Goal: Transaction & Acquisition: Download file/media

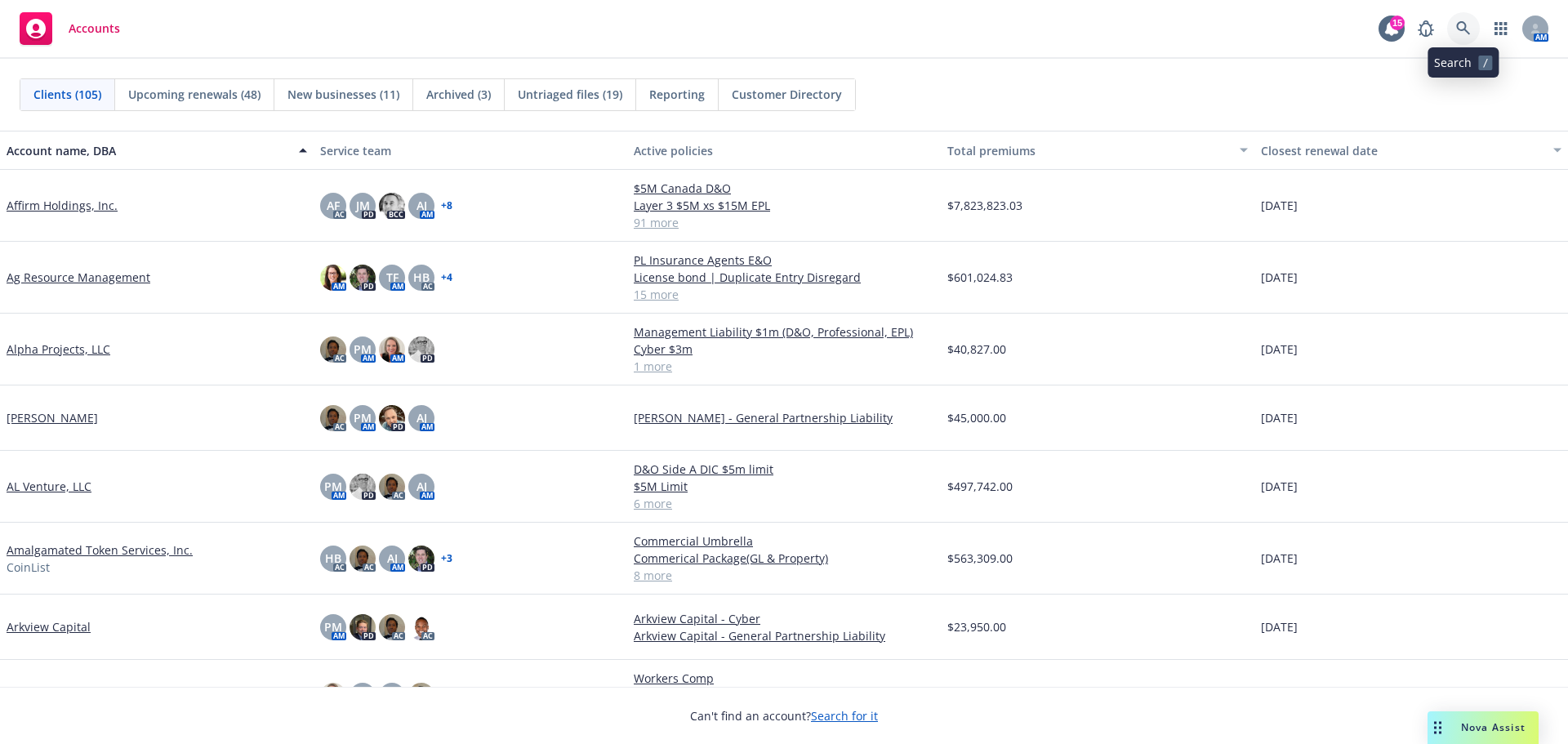
click at [1465, 21] on icon at bounding box center [1462, 28] width 15 height 15
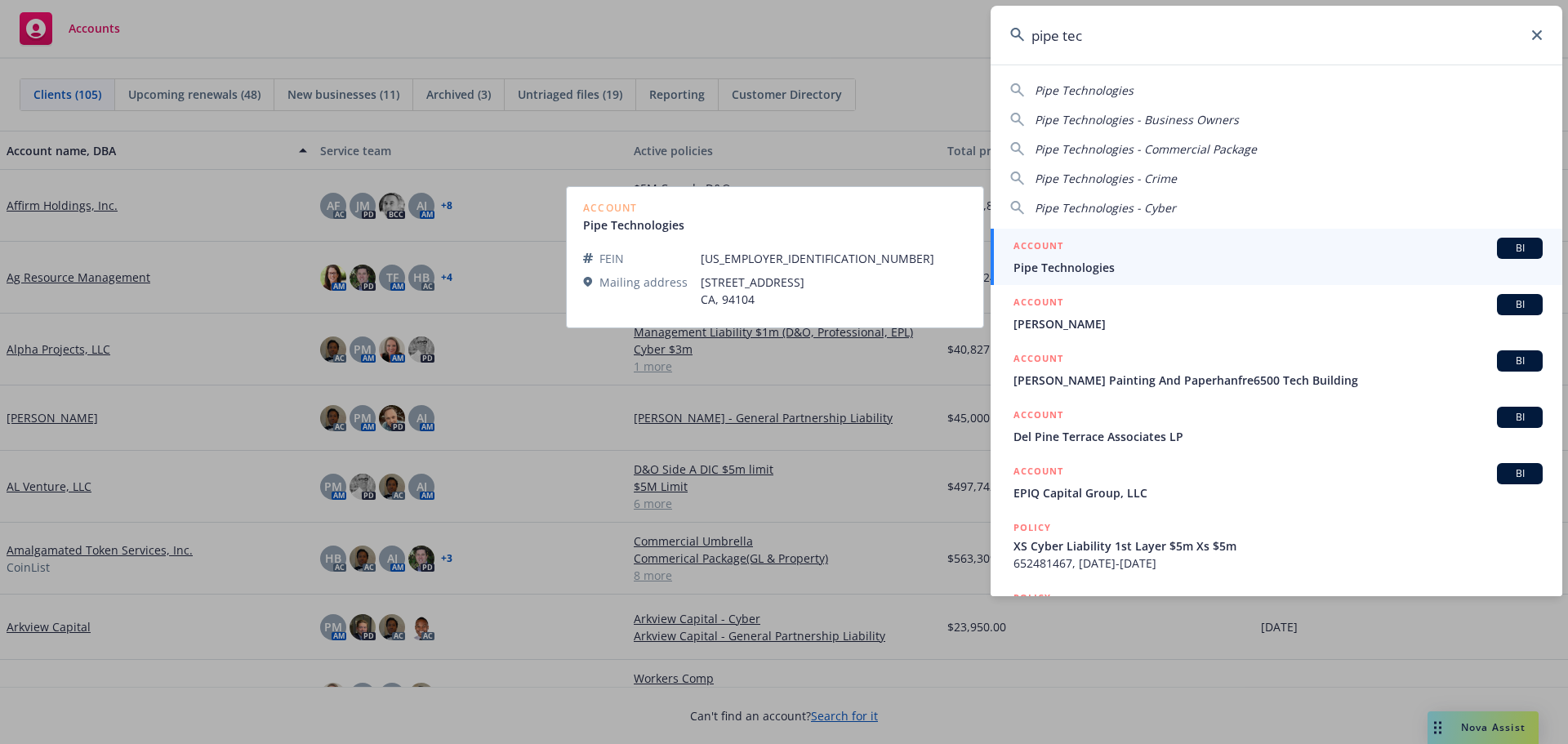
type input "pipe tec"
click at [1042, 256] on h5 "ACCOUNT" at bounding box center [1038, 247] width 49 height 19
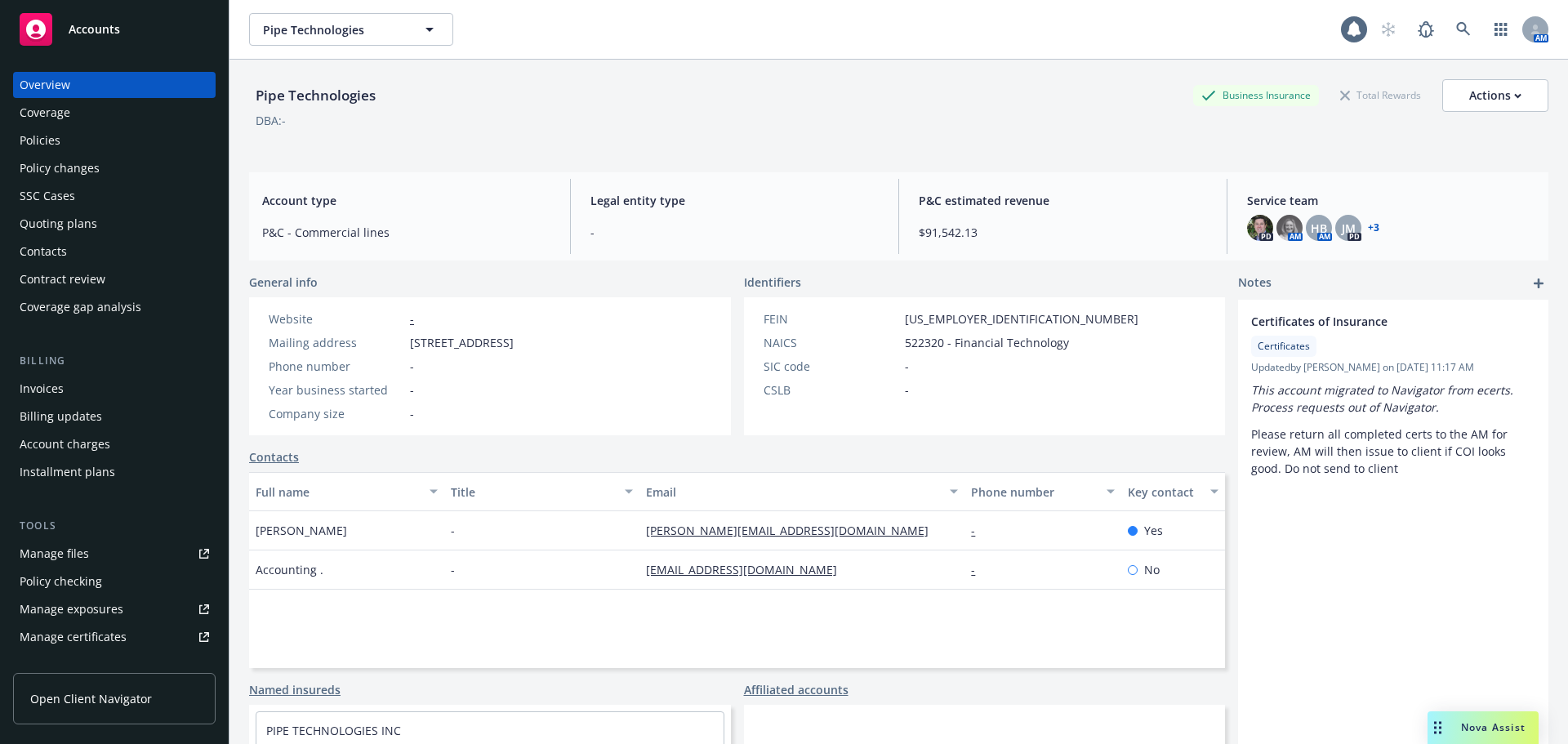
click at [37, 138] on div "Policies" at bounding box center [40, 140] width 41 height 26
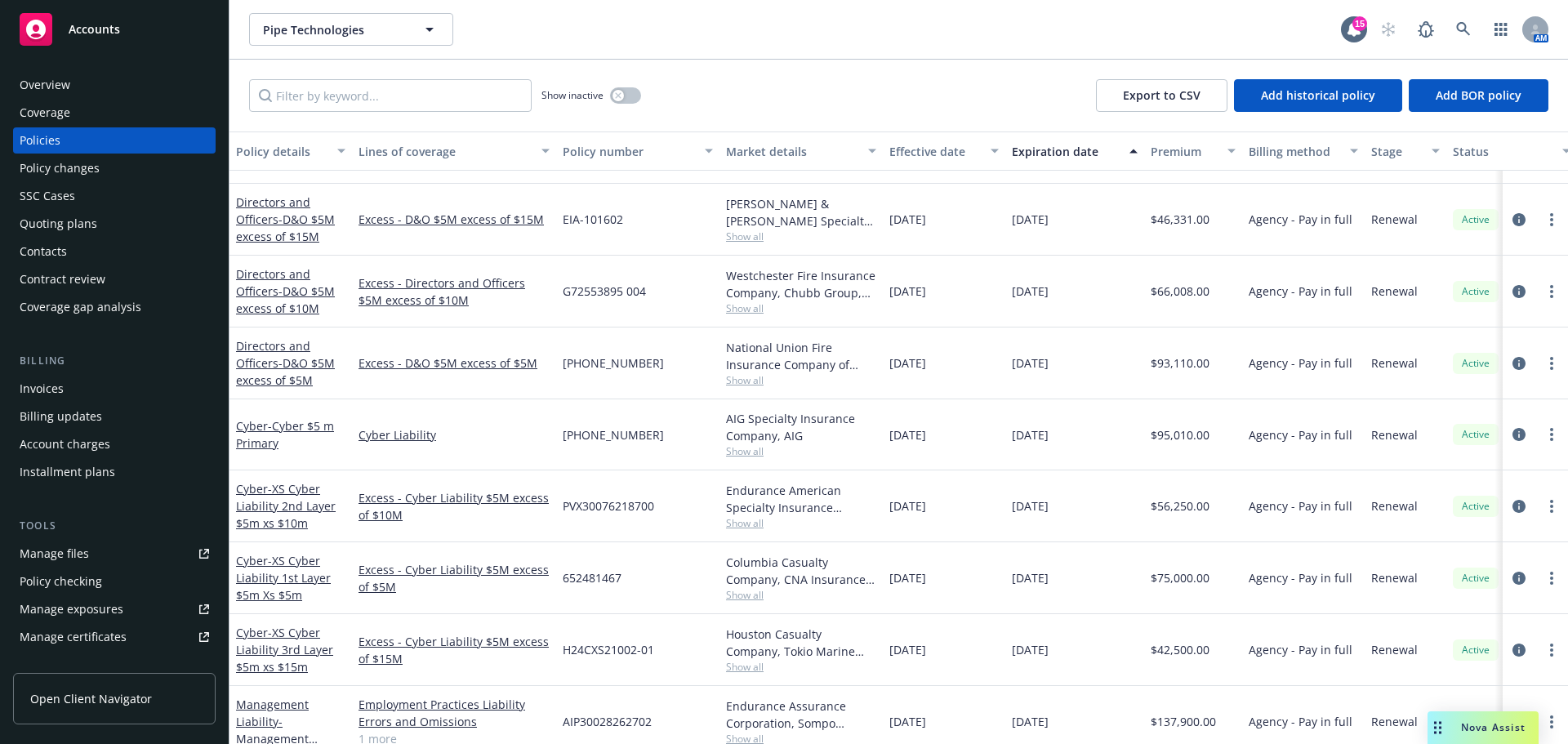
scroll to position [326, 0]
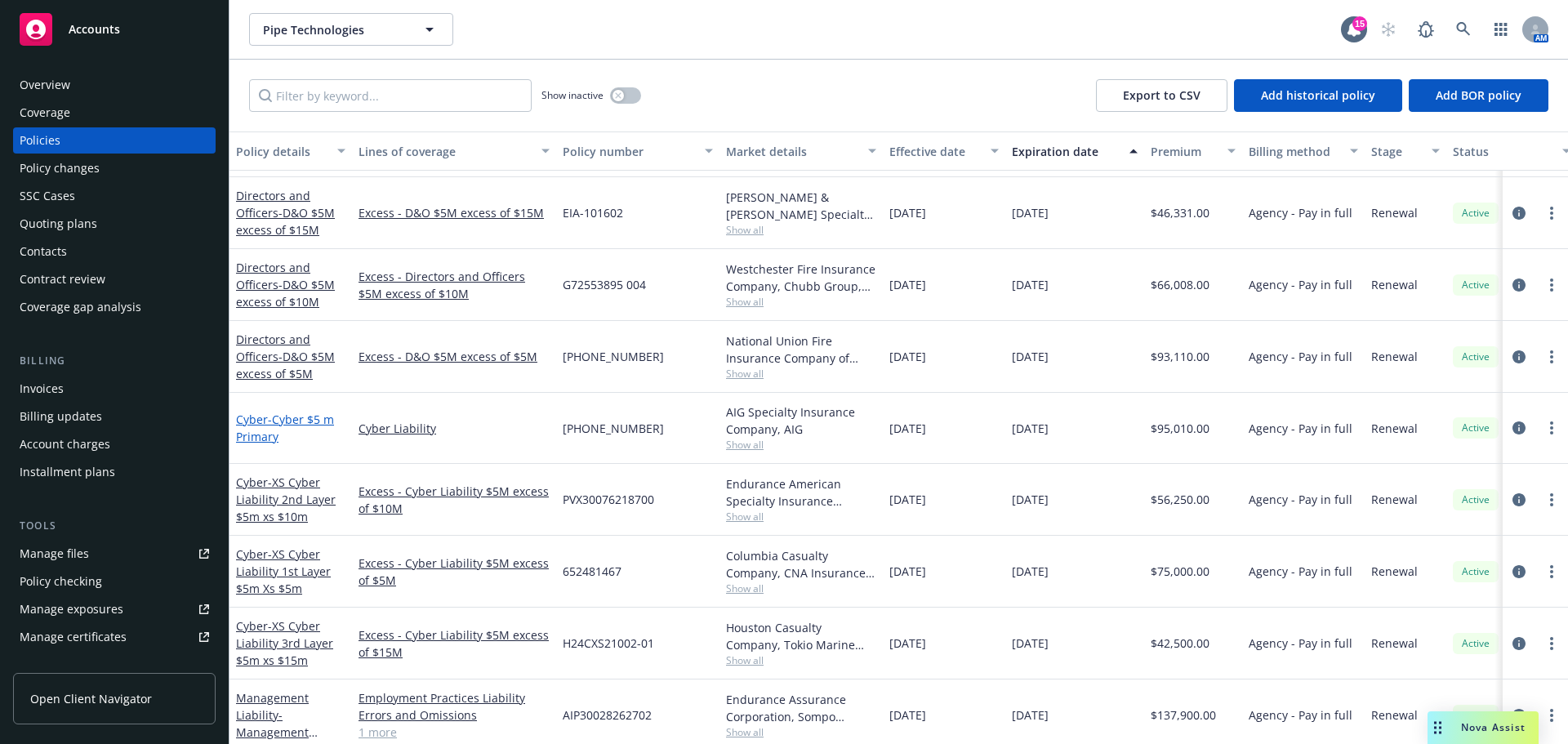
click at [268, 420] on span "- Cyber $5 m Primary" at bounding box center [285, 428] width 98 height 33
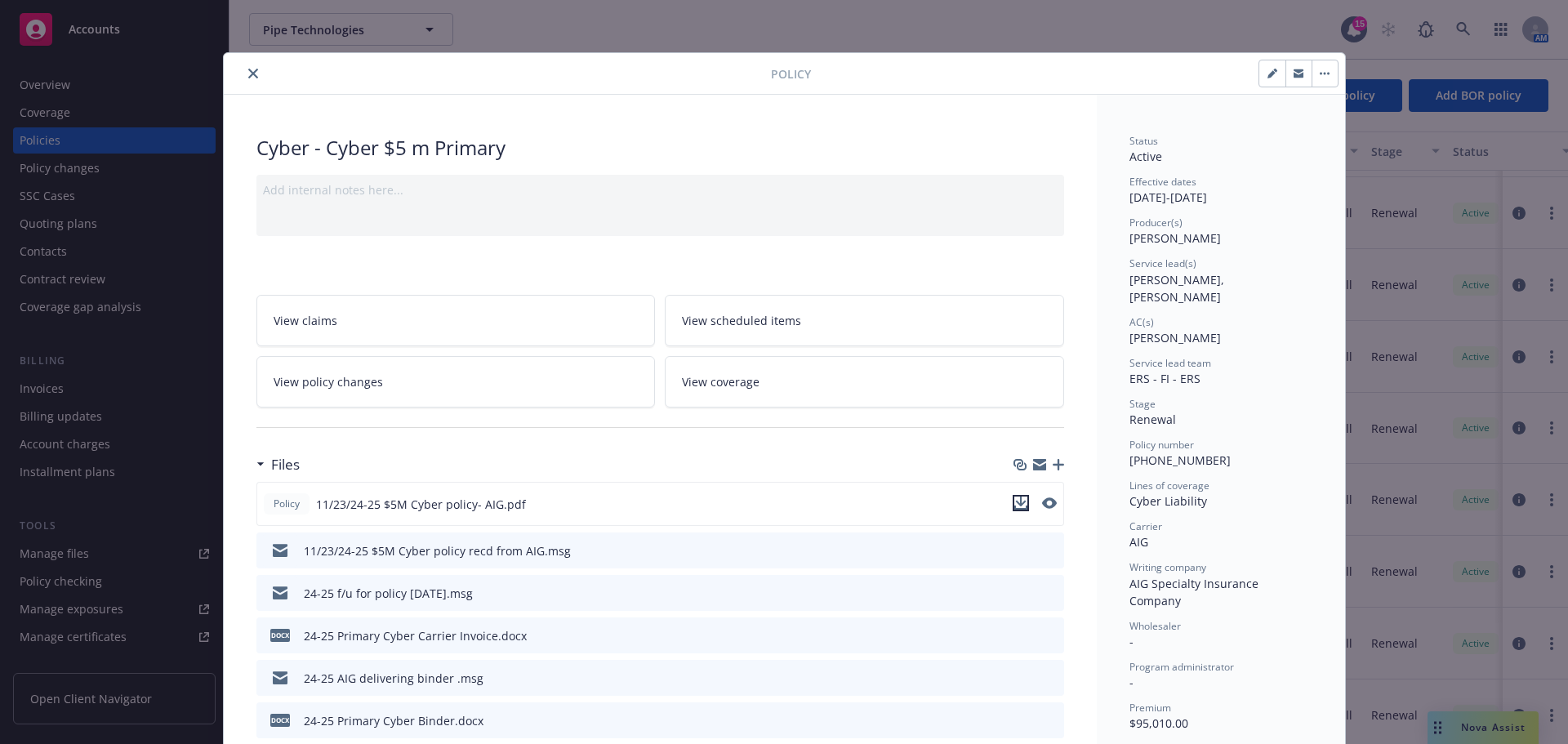
click at [1015, 503] on icon "download file" at bounding box center [1020, 501] width 11 height 10
click at [248, 73] on icon "close" at bounding box center [253, 74] width 10 height 10
